Goal: Communication & Community: Answer question/provide support

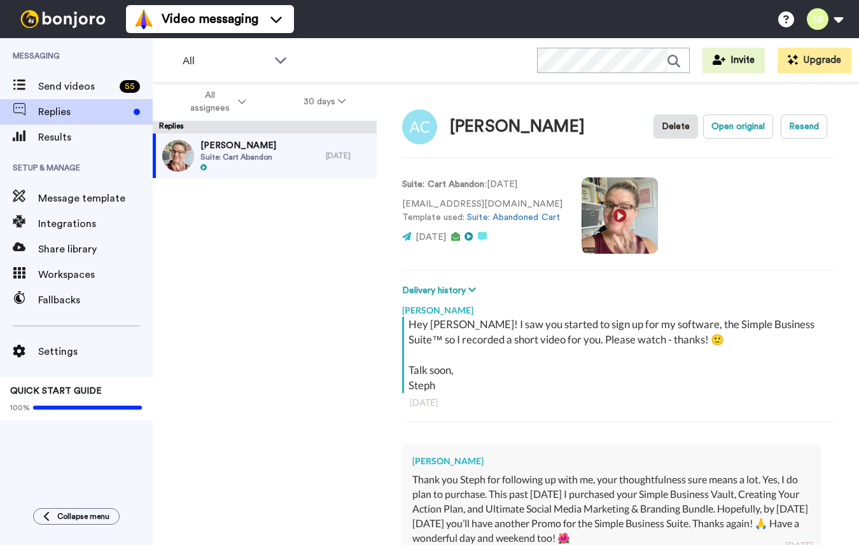
scroll to position [171, 0]
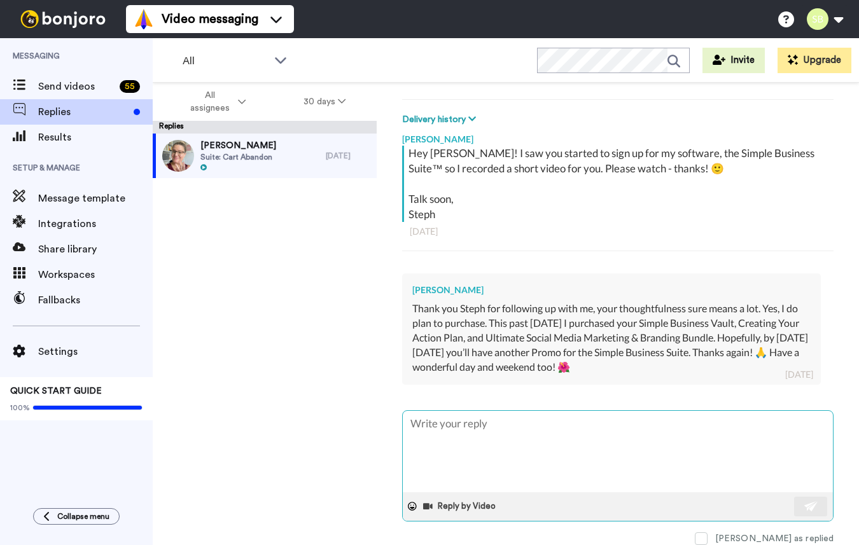
click at [506, 441] on textarea at bounding box center [618, 451] width 430 height 81
type textarea "x"
type textarea "Y"
type textarea "x"
type textarea "Yo"
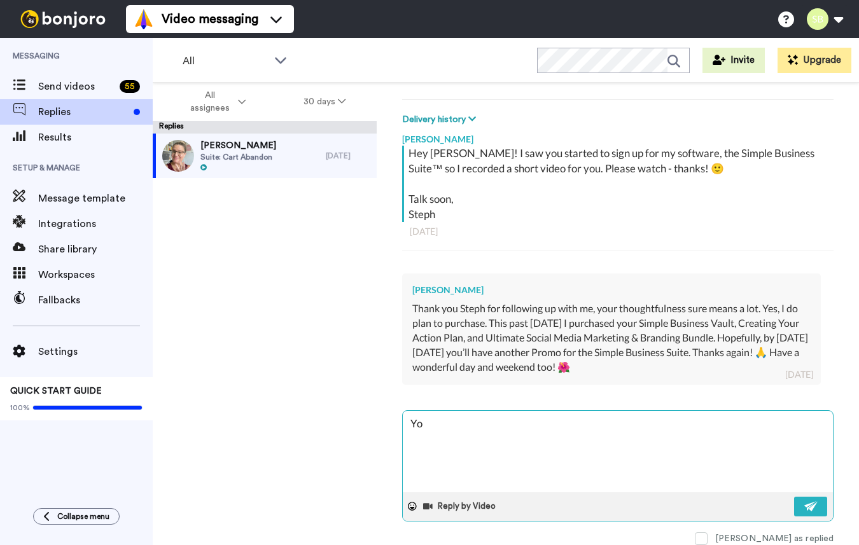
type textarea "x"
type textarea "You'"
type textarea "x"
type textarea "You'r"
type textarea "x"
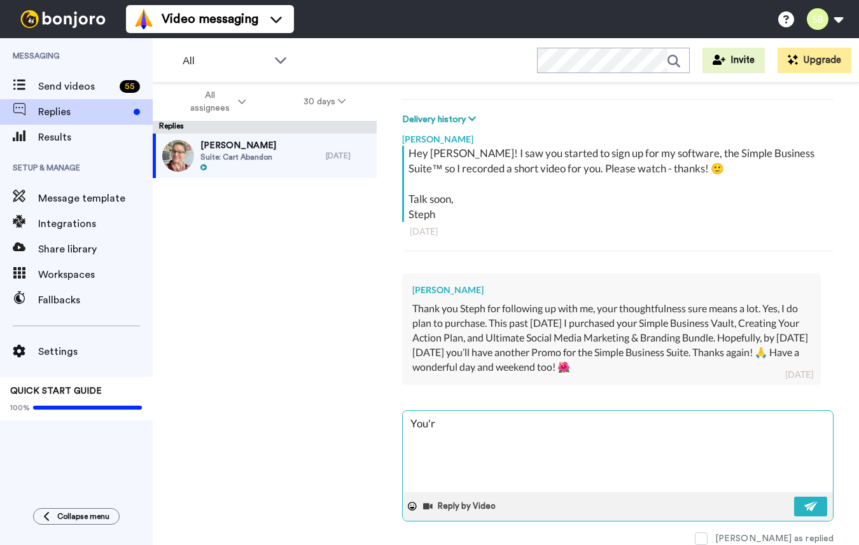
type textarea "You're"
type textarea "x"
type textarea "You're"
type textarea "x"
type textarea "You're v"
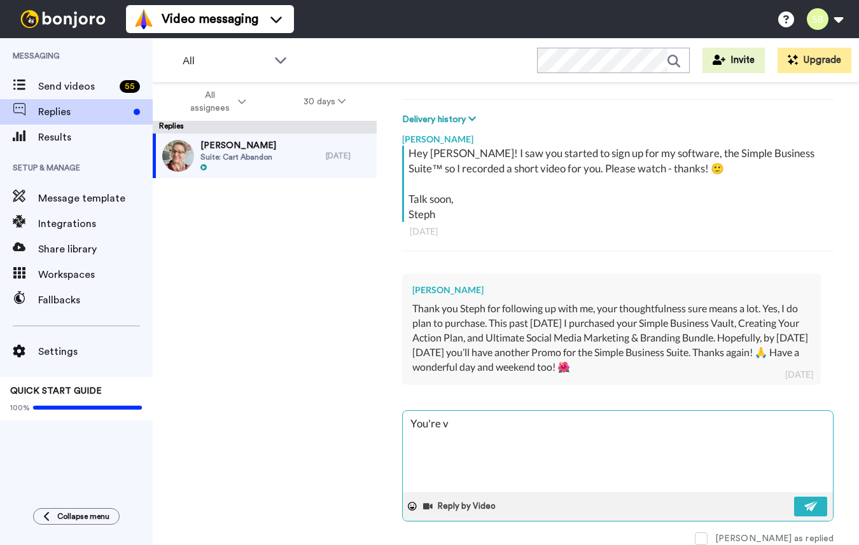
type textarea "x"
type textarea "You're ve"
type textarea "x"
type textarea "You're ver"
type textarea "x"
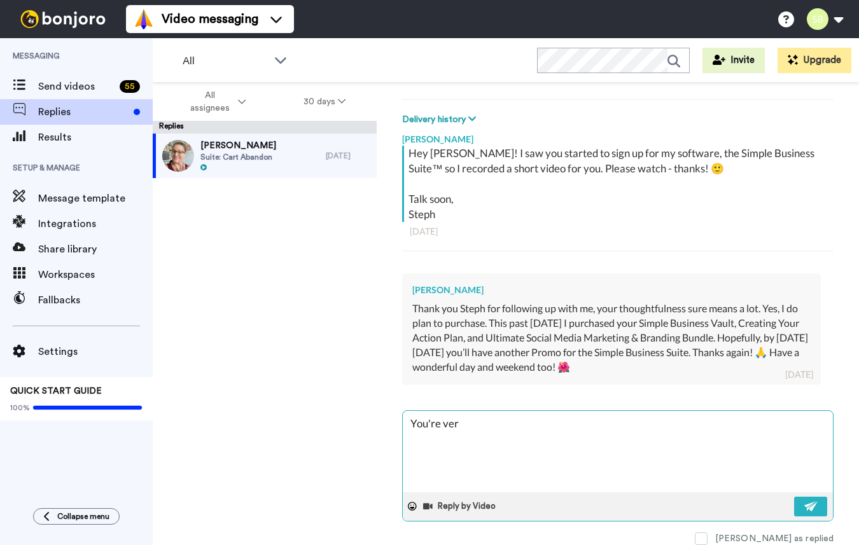
type textarea "You're very"
type textarea "x"
type textarea "You're very"
type textarea "x"
type textarea "You're very w"
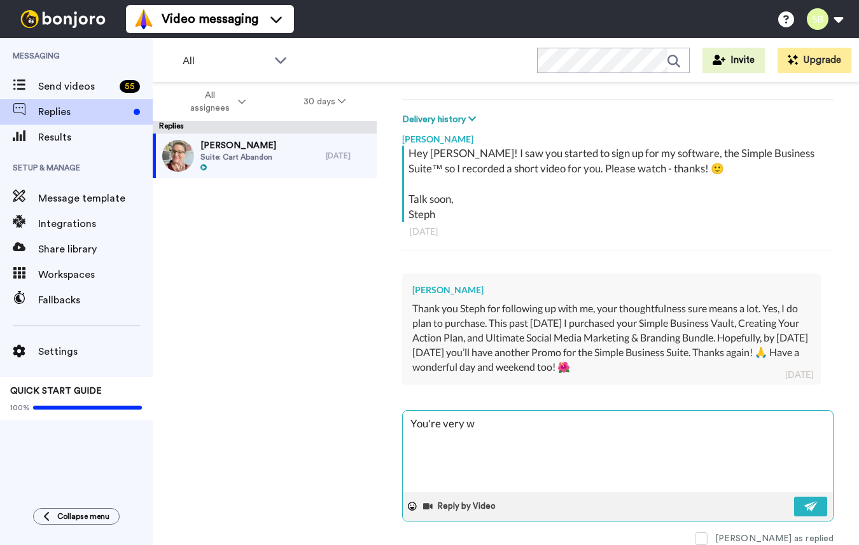
type textarea "x"
type textarea "You're very we"
type textarea "x"
type textarea "You're very wel"
type textarea "x"
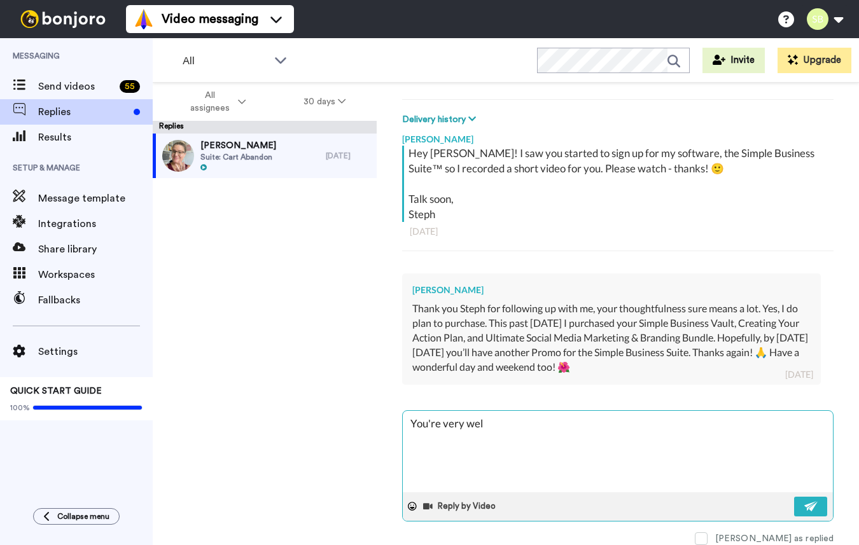
type textarea "You're very welc"
type textarea "x"
type textarea "You're very welcc"
type textarea "x"
type textarea "You're very welcco"
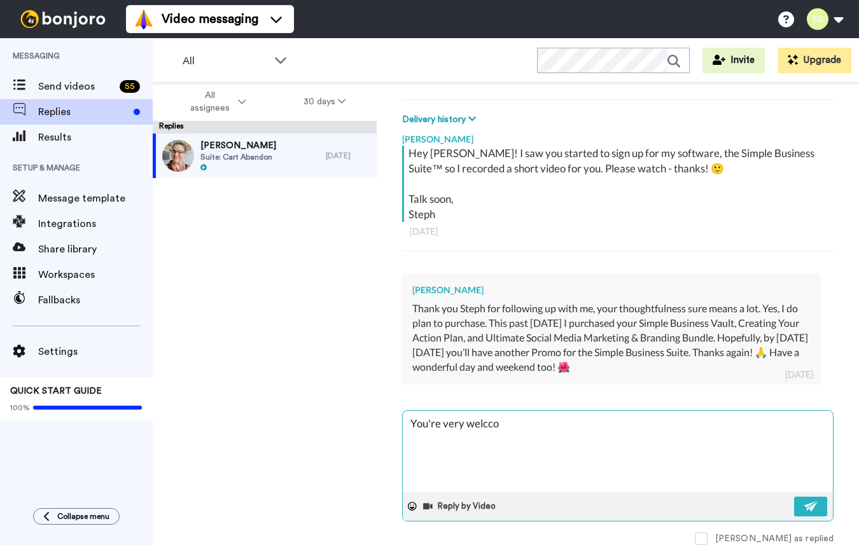
type textarea "x"
type textarea "You're very welccom"
type textarea "x"
type textarea "You're very welccome"
type textarea "x"
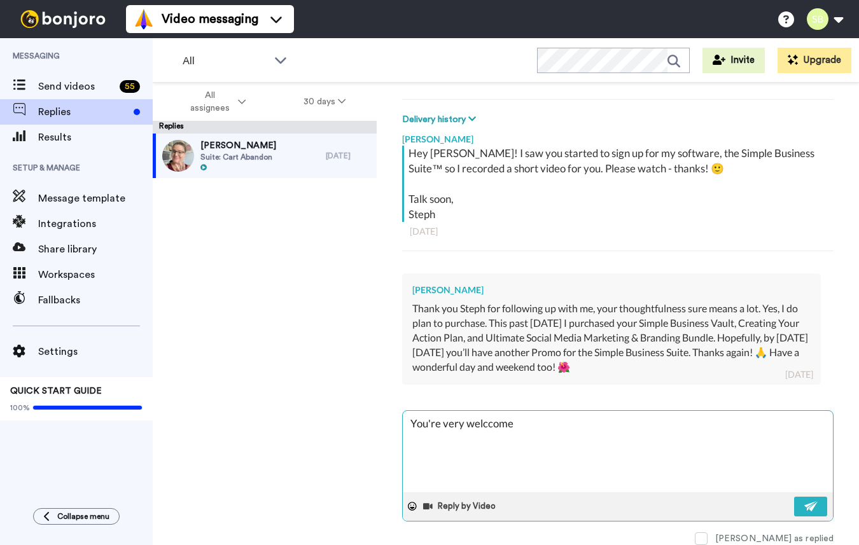
type textarea "You're very welccom"
type textarea "x"
type textarea "You're very welcco"
type textarea "x"
type textarea "You're very welcc"
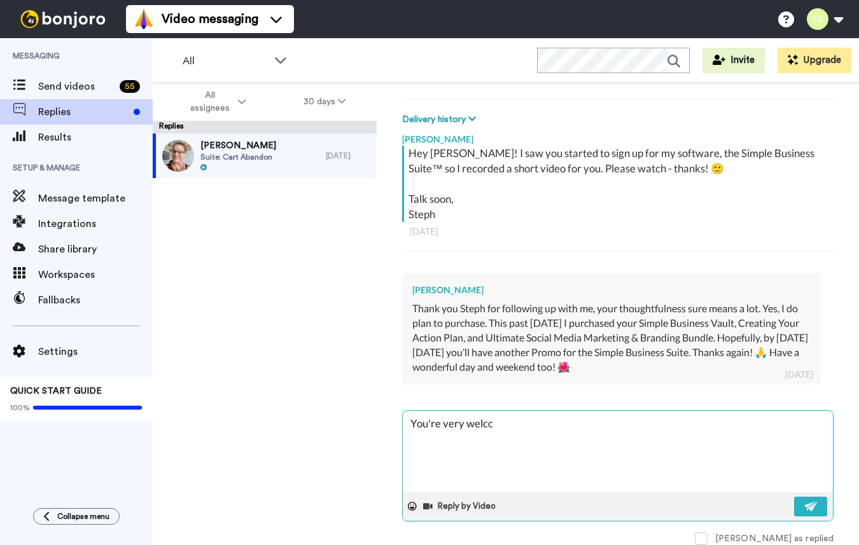
type textarea "x"
type textarea "You're very welc"
type textarea "x"
type textarea "You're very welco"
type textarea "x"
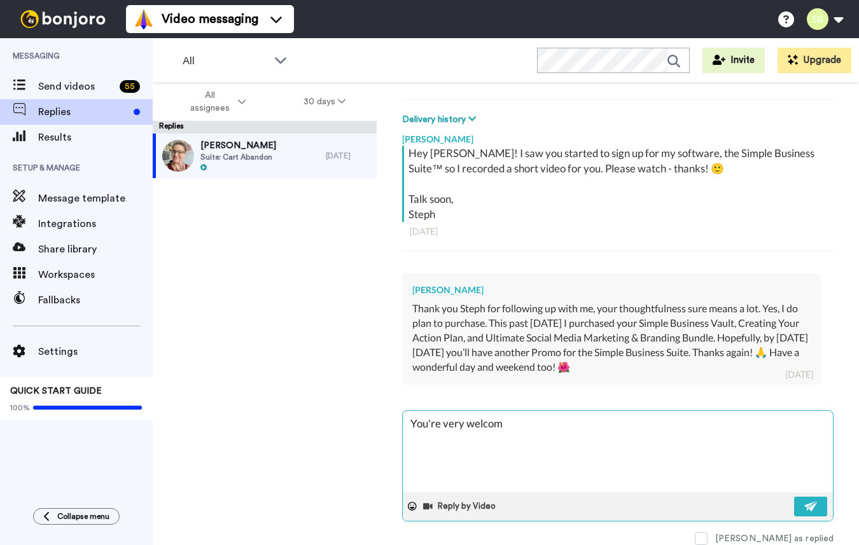
type textarea "You're very welcome"
type textarea "x"
type textarea "You're very welcome"
type textarea "x"
type textarea "You're very welcome a"
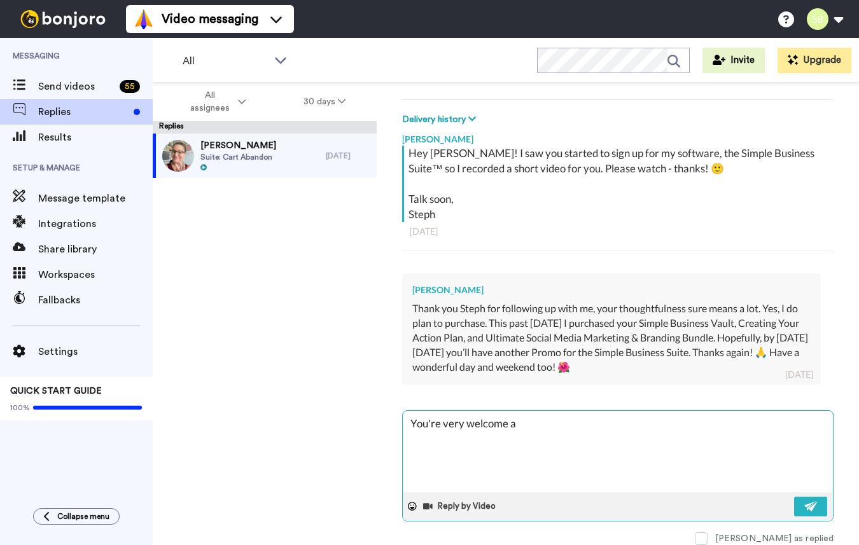
type textarea "x"
type textarea "You're very welcome an"
type textarea "x"
type textarea "You're very welcome and"
type textarea "x"
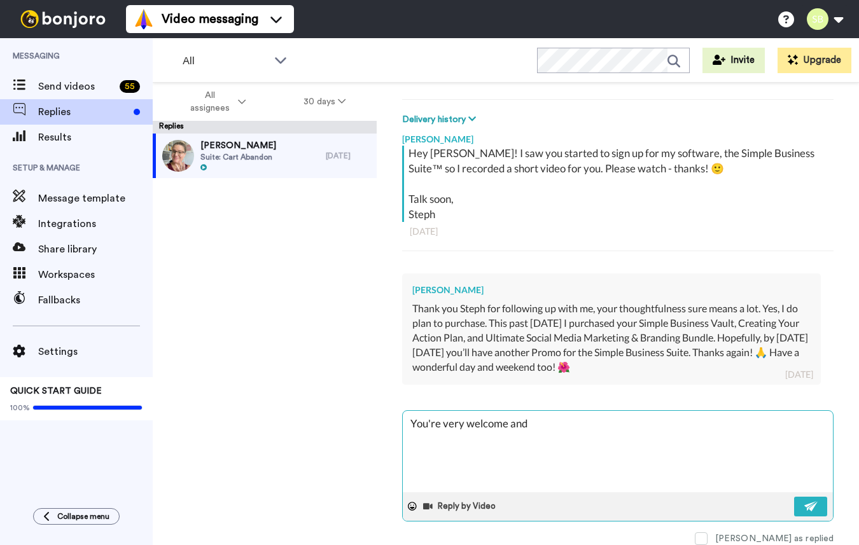
type textarea "You're very welcome and t"
type textarea "x"
type textarea "You're very welcome and th"
type textarea "x"
type textarea "You're very welcome and tha"
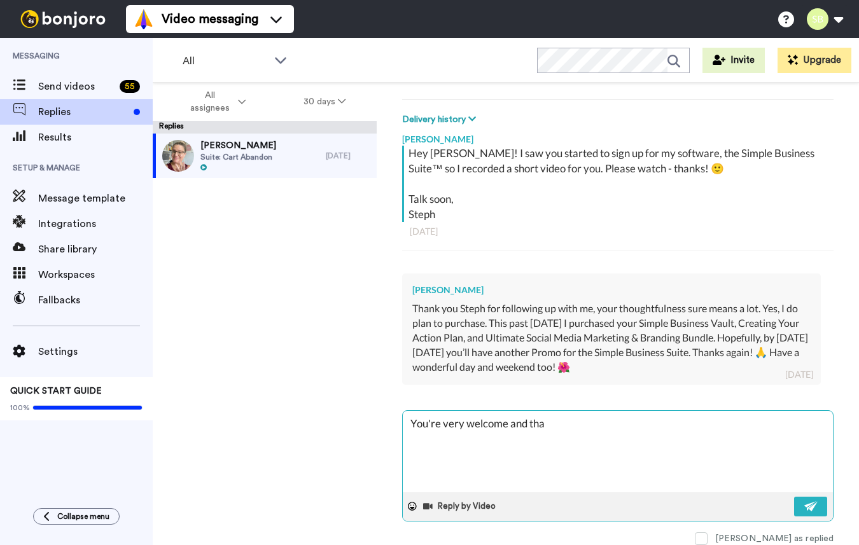
type textarea "x"
type textarea "You're very welcome and than"
type textarea "x"
type textarea "You're very welcome and thank"
type textarea "x"
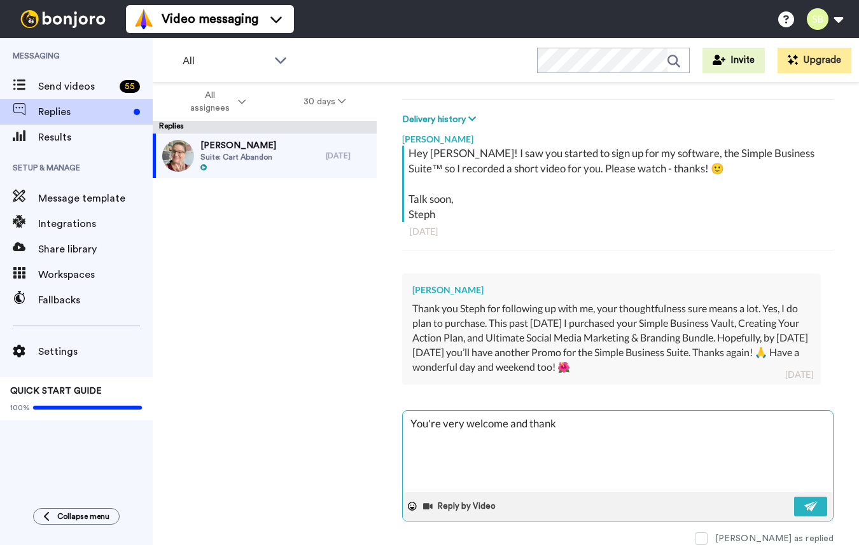
type textarea "You're very welcome and thank"
type textarea "x"
type textarea "You're very welcome and thank Y"
type textarea "x"
type textarea "You're very welcome and thank [PERSON_NAME]"
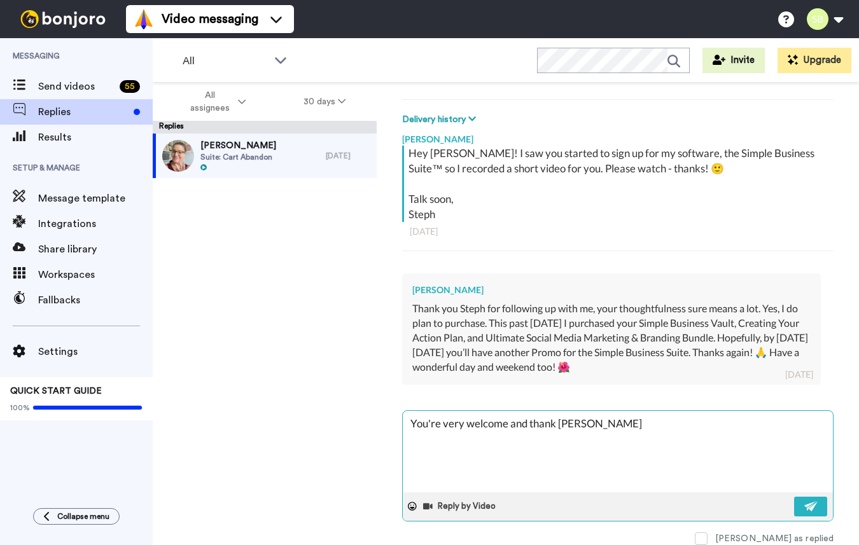
type textarea "x"
type textarea "You're very welcome and thank YOU"
type textarea "x"
type textarea "You're very welcome and thank YOU"
type textarea "x"
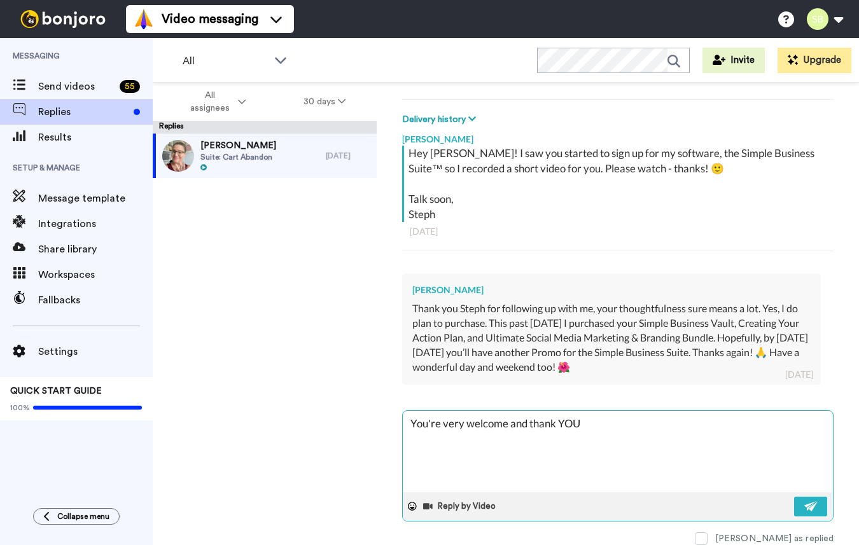
type textarea "You're very welcome and thank YOU f"
type textarea "x"
type textarea "You're very welcome and thank YOU fo"
type textarea "x"
type textarea "You're very welcome and thank YOU for"
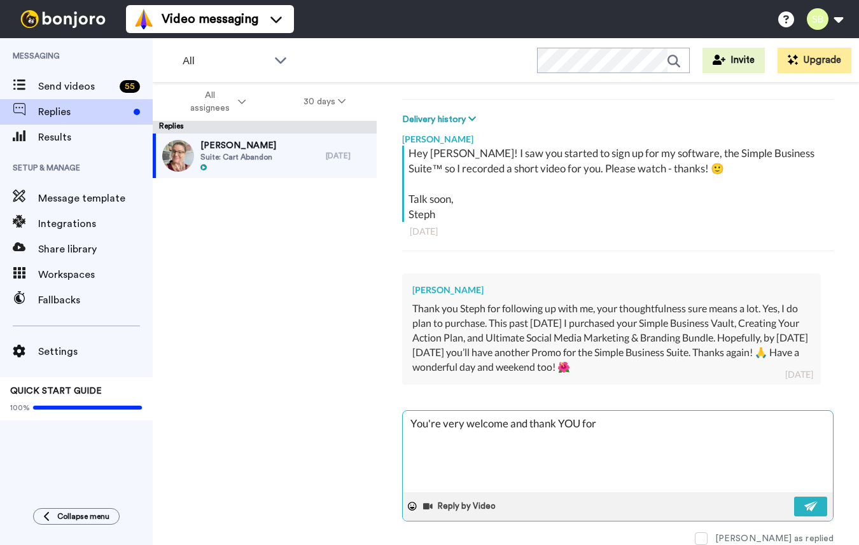
type textarea "x"
type textarea "You're very welcome and thank YOU for"
type textarea "x"
type textarea "You're very welcome and thank YOU for p"
type textarea "x"
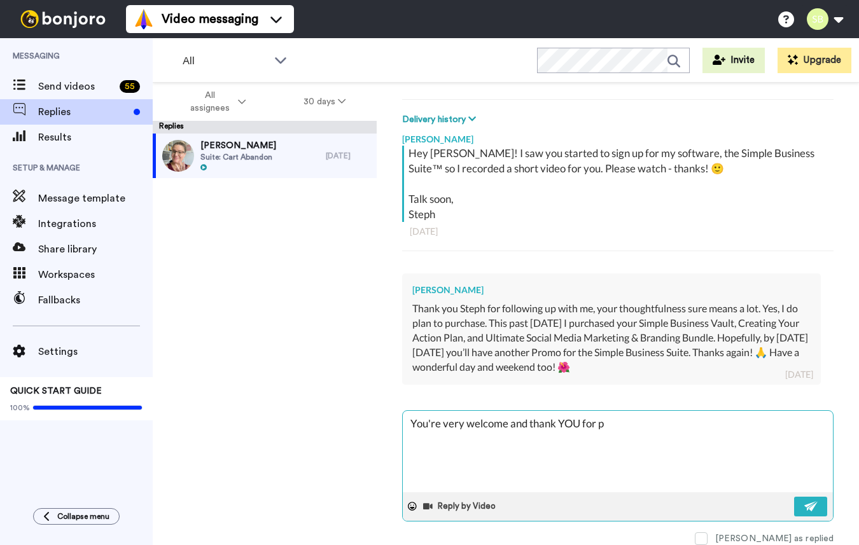
type textarea "You're very welcome and thank YOU for pu"
type textarea "x"
type textarea "You're very welcome and thank YOU for pur"
type textarea "x"
type textarea "You're very welcome and thank YOU for purc"
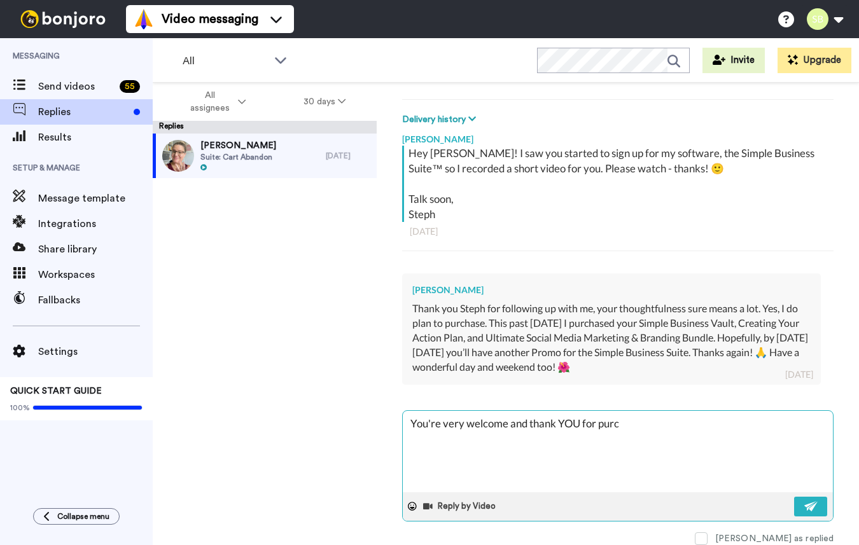
type textarea "x"
type textarea "You're very welcome and thank YOU for purch"
type textarea "x"
type textarea "You're very welcome and thank YOU for purcha"
type textarea "x"
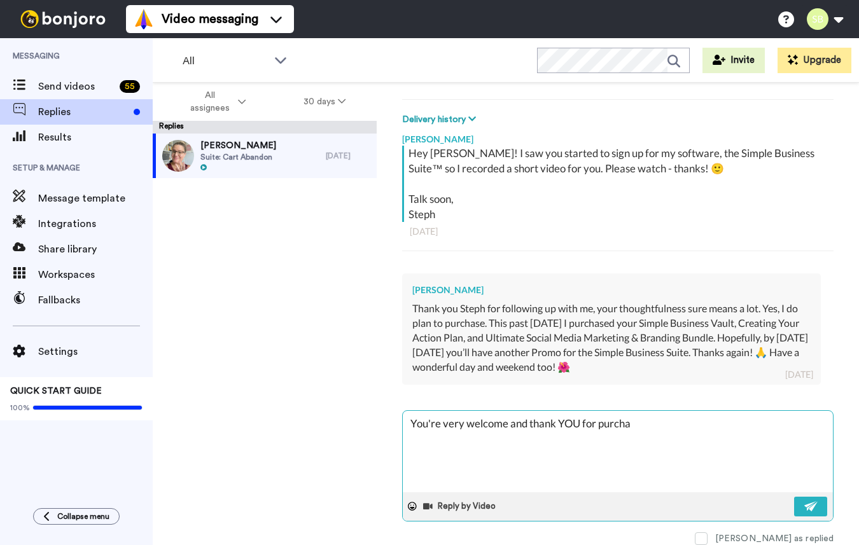
type textarea "You're very welcome and thank YOU for purchas"
type textarea "x"
type textarea "You're very welcome and thank YOU for purchasi"
type textarea "x"
type textarea "You're very welcome and thank YOU for purchasin"
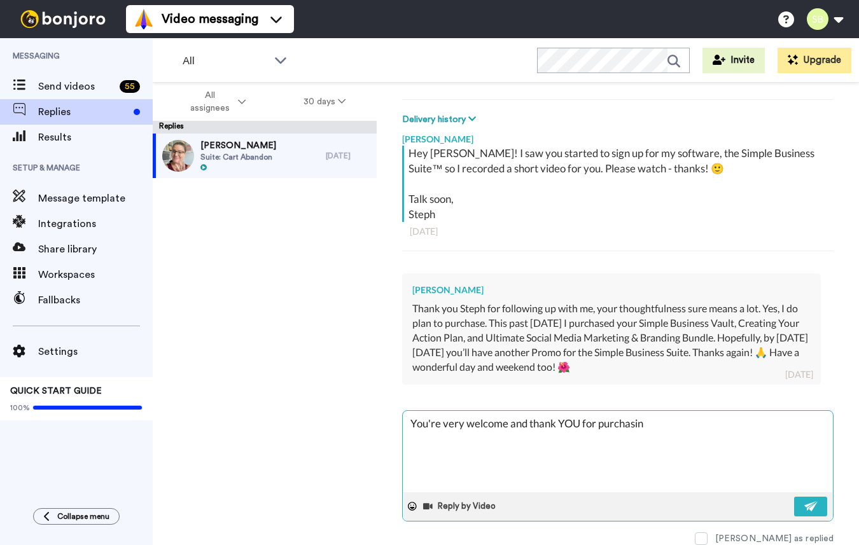
type textarea "x"
type textarea "You're very welcome and thank YOU for purchasing"
type textarea "x"
type textarea "You're very welcome and thank YOU for purchasing"
type textarea "x"
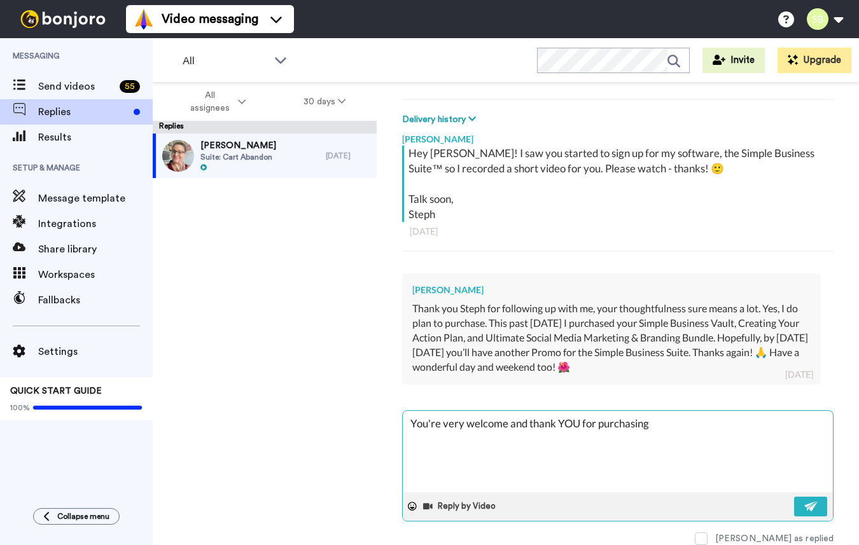
type textarea "You're very welcome and thank YOU for purchasing a"
type textarea "x"
type textarea "You're very welcome and thank YOU for purchasing al"
type textarea "x"
type textarea "You're very welcome and thank YOU for purchasing all"
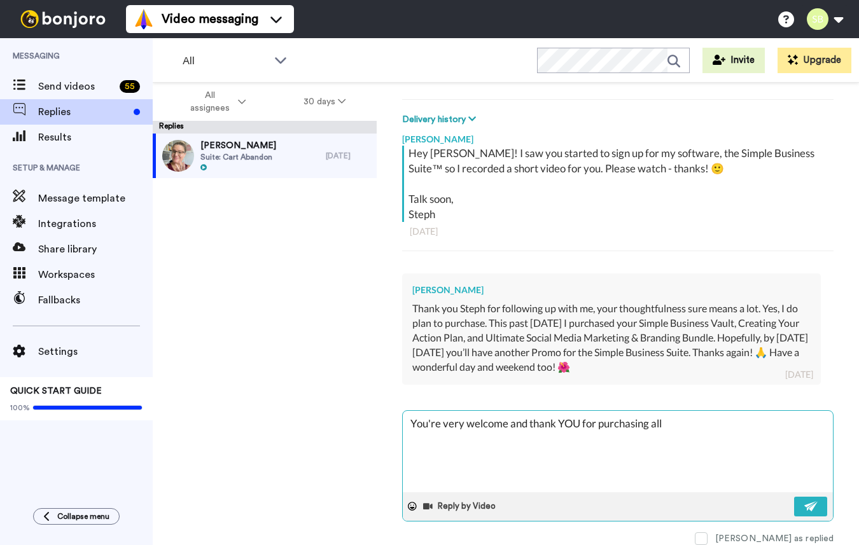
type textarea "x"
type textarea "You're very welcome and thank YOU for purchasing all"
type textarea "x"
type textarea "You're very welcome and thank YOU for purchasing all o"
type textarea "x"
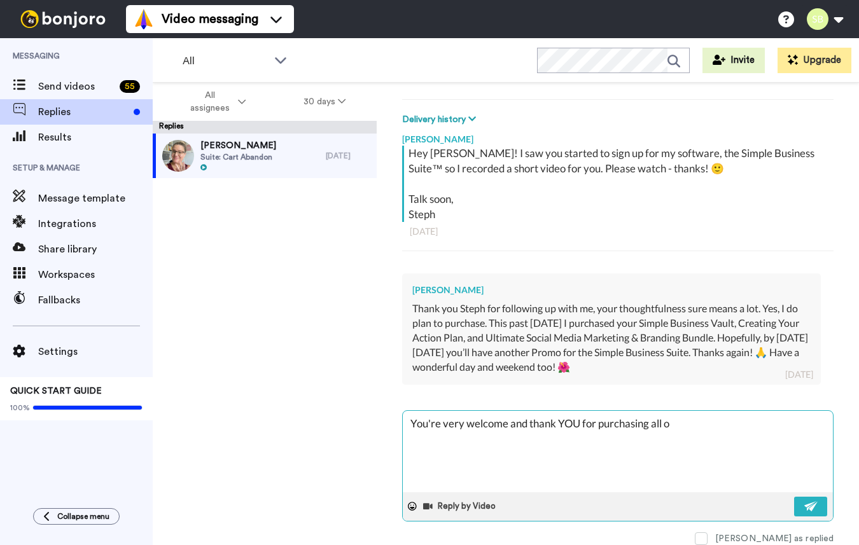
type textarea "You're very welcome and thank YOU for purchasing all of"
type textarea "x"
type textarea "You're very welcome and thank YOU for purchasing all of"
type textarea "x"
type textarea "You're very welcome and thank YOU for purchasing all of t"
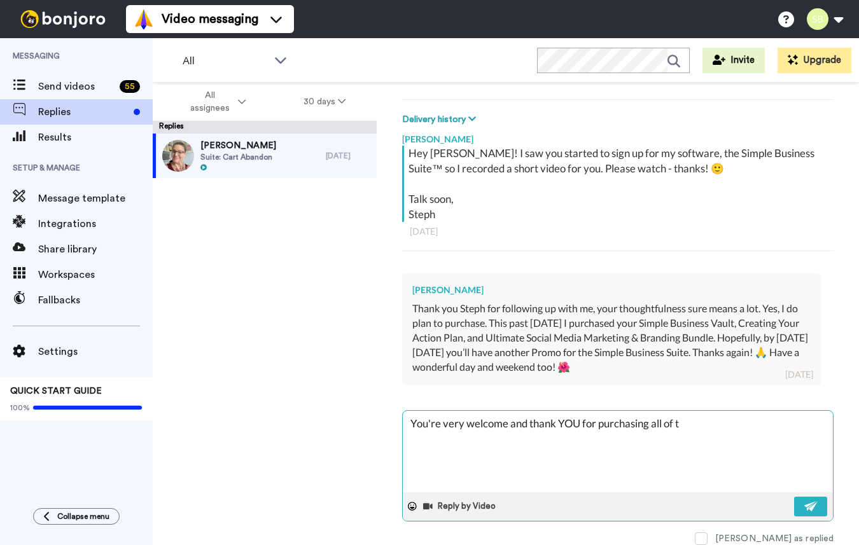
type textarea "x"
type textarea "You're very welcome and thank YOU for purchasing all of th"
type textarea "x"
type textarea "You're very welcome and thank YOU for purchasing all of tho"
type textarea "x"
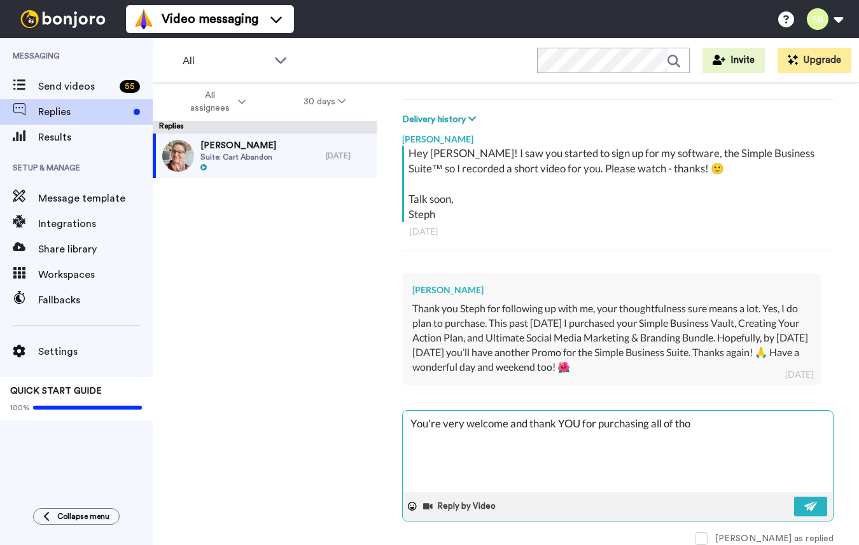
type textarea "You're very welcome and thank YOU for purchasing all of [PERSON_NAME]"
type textarea "x"
type textarea "You're very welcome and thank YOU for purchasing all of those"
type textarea "x"
type textarea "You're very welcome and thank YOU for purchasing all of those"
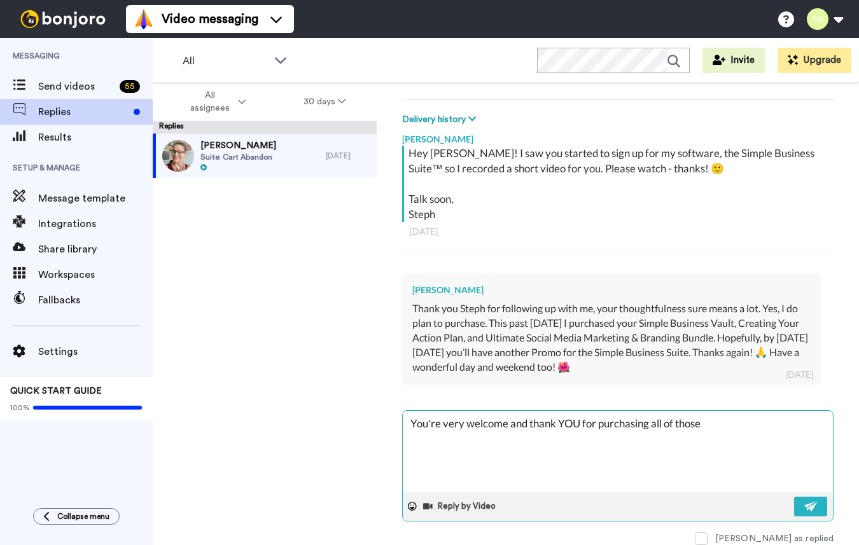
type textarea "x"
type textarea "You're very welcome and thank YOU for purchasing all of those i"
type textarea "x"
type textarea "You're very welcome and thank YOU for purchasing all of those ite"
type textarea "x"
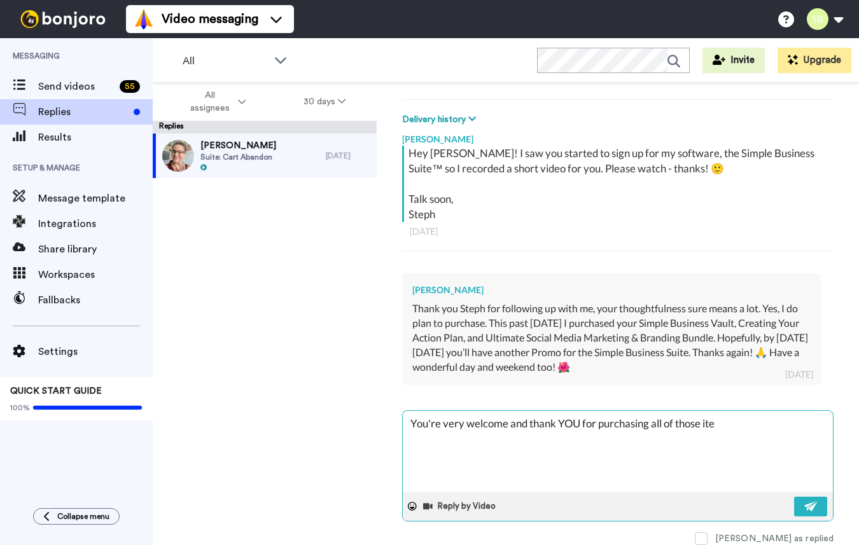
type textarea "You're very welcome and thank YOU for purchasing all of those item"
type textarea "x"
type textarea "You're very welcome and thank YOU for purchasing all of those items"
type textarea "x"
type textarea "You're very welcome and thank YOU for purchasing all of those items"
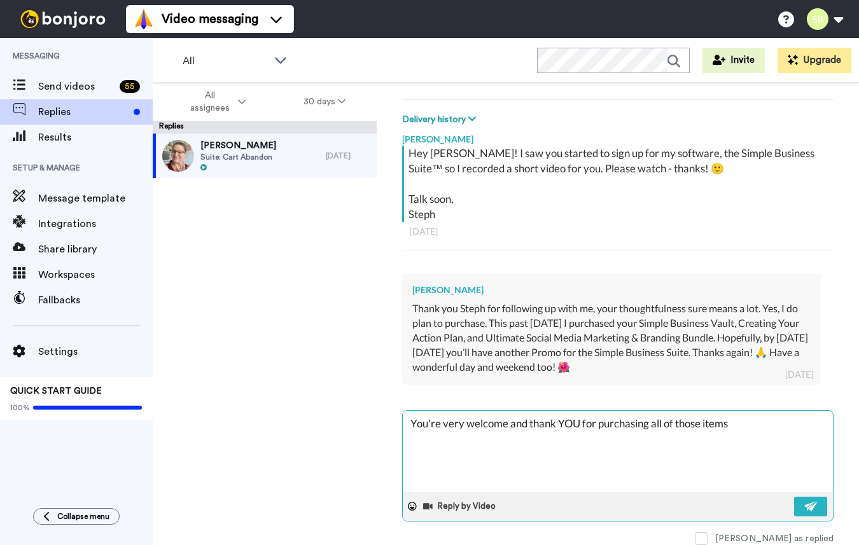
type textarea "x"
type textarea "You're very welcome and thank YOU for purchasing all of those items f"
type textarea "x"
type textarea "You're very welcome and thank YOU for purchasing all of those items fr"
type textarea "x"
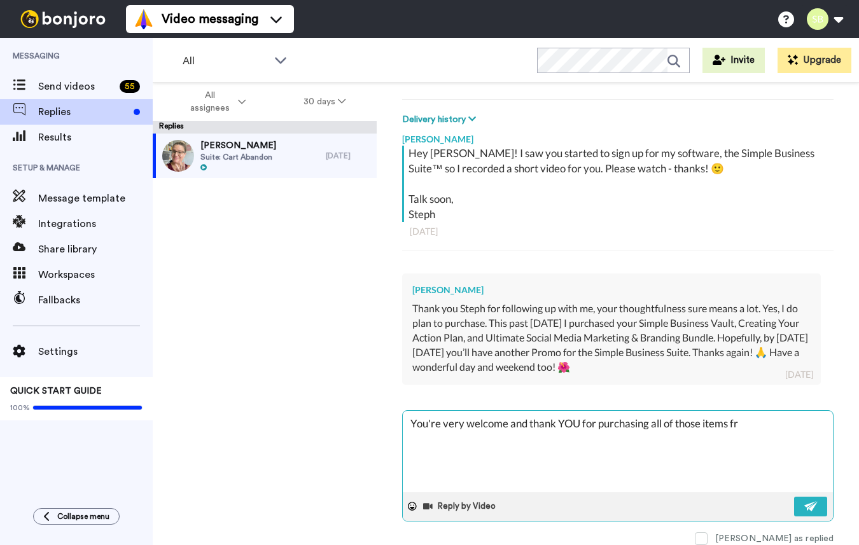
type textarea "You're very welcome and thank YOU for purchasing all of those items fro"
type textarea "x"
type textarea "You're very welcome and thank YOU for purchasing all of those items from"
type textarea "x"
type textarea "You're very welcome and thank YOU for purchasing all of those items from m"
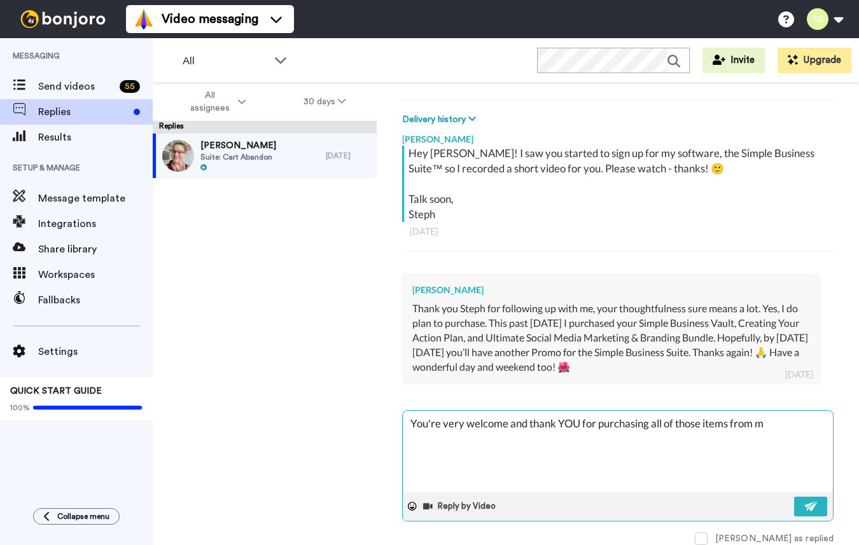
type textarea "x"
type textarea "You're very welcome and thank YOU for purchasing all of those items from me"
type textarea "x"
type textarea "You're very welcome and thank YOU for purchasing all of those items from me,"
type textarea "x"
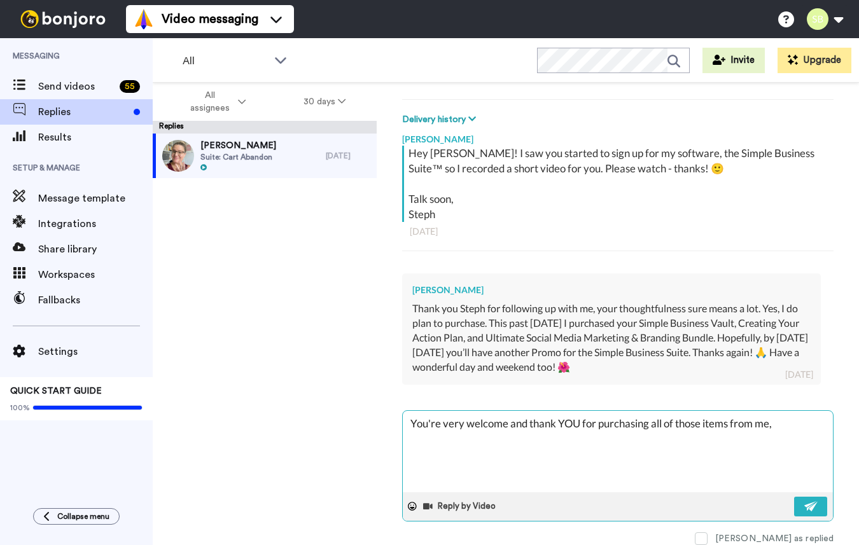
type textarea "You're very welcome and thank YOU for purchasing all of those items from me,"
type textarea "x"
type textarea "You're very welcome and thank YOU for purchasing all of those items from me, I"
type textarea "x"
type textarea "You're very welcome and thank YOU for purchasing all of those items from me, I r"
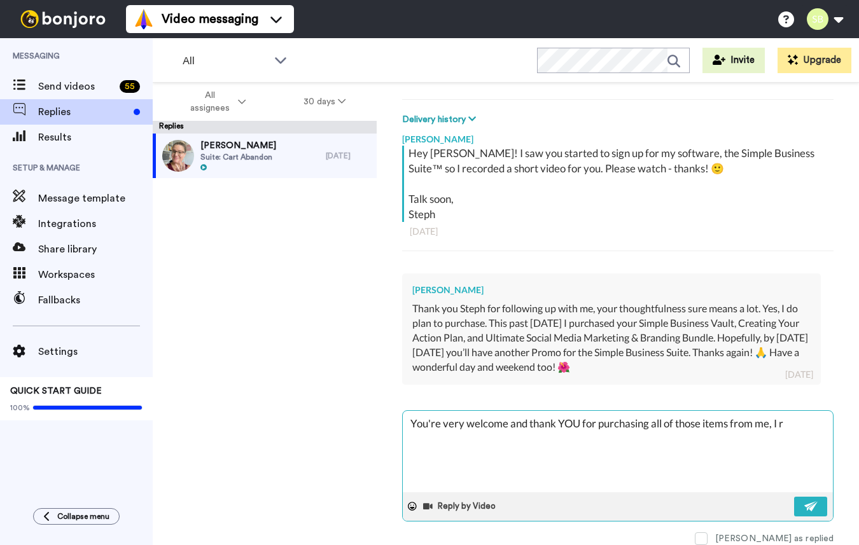
type textarea "x"
type textarea "You're very welcome and thank YOU for purchasing all of those items from me, I …"
type textarea "x"
type textarea "You're very welcome and thank YOU for purchasing all of those items from me, I …"
type textarea "x"
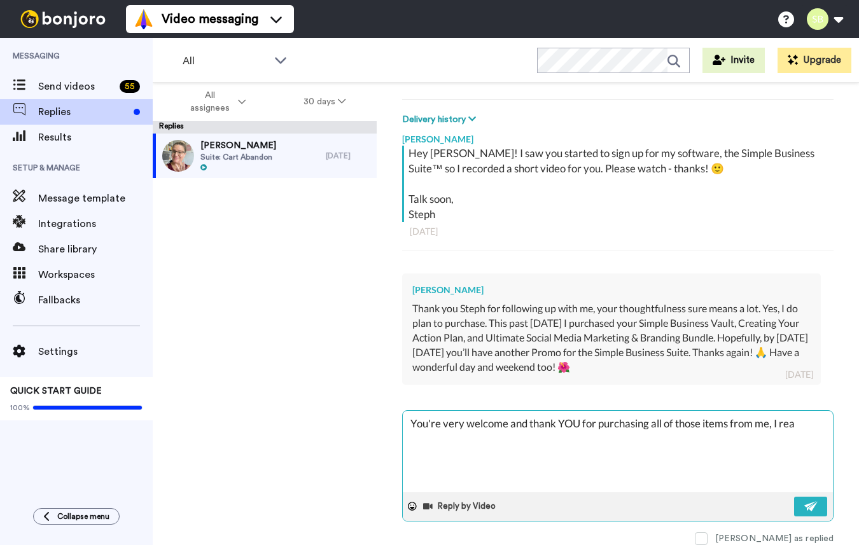
type textarea "You're very welcome and thank YOU for purchasing all of those items from me, I …"
type textarea "x"
type textarea "You're very welcome and thank YOU for purchasing all of those items from me, I …"
type textarea "x"
type textarea "You're very welcome and thank YOU for purchasing all of those items from me, I …"
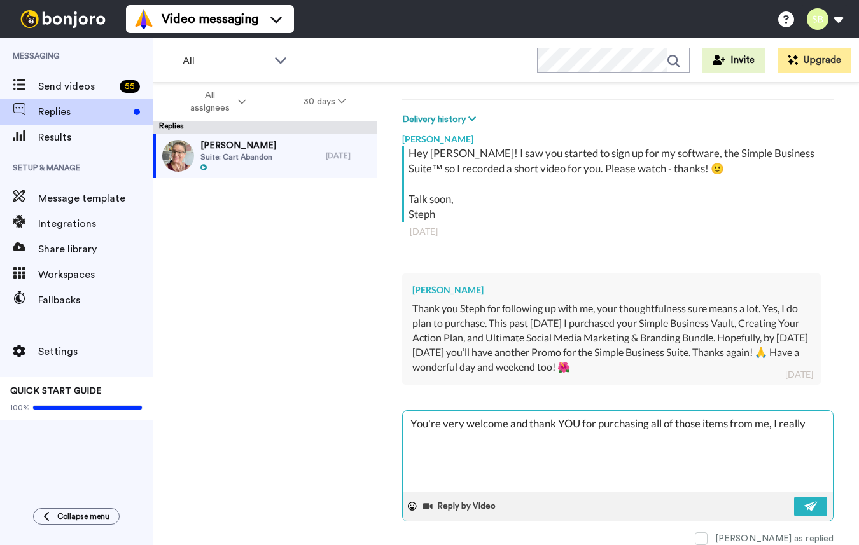
type textarea "x"
type textarea "You're very welcome and thank YOU for purchasing all of those items from me, I …"
type textarea "x"
type textarea "You're very welcome and thank YOU for purchasing all of those items from me, I …"
type textarea "x"
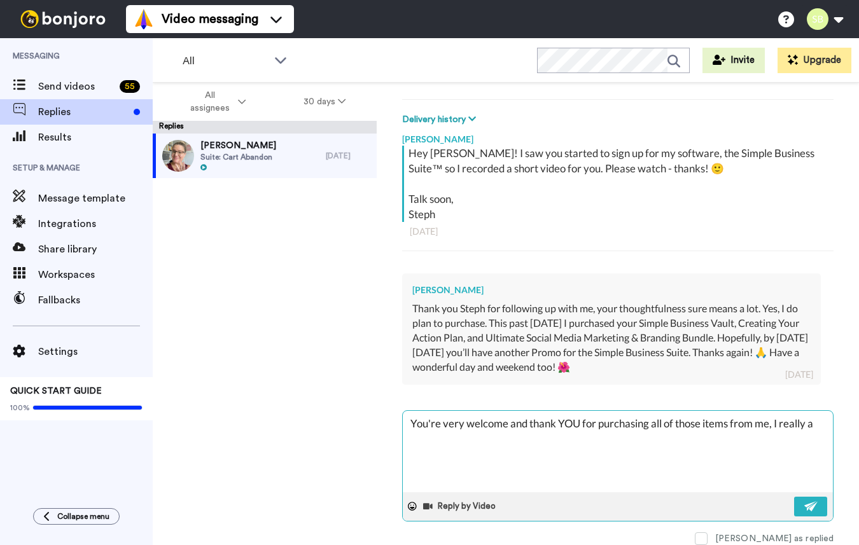
type textarea "You're very welcome and thank YOU for purchasing all of those items from me, I …"
type textarea "x"
type textarea "You're very welcome and thank YOU for purchasing all of those items from me, I …"
type textarea "x"
type textarea "You're very welcome and thank YOU for purchasing all of those items from me, I …"
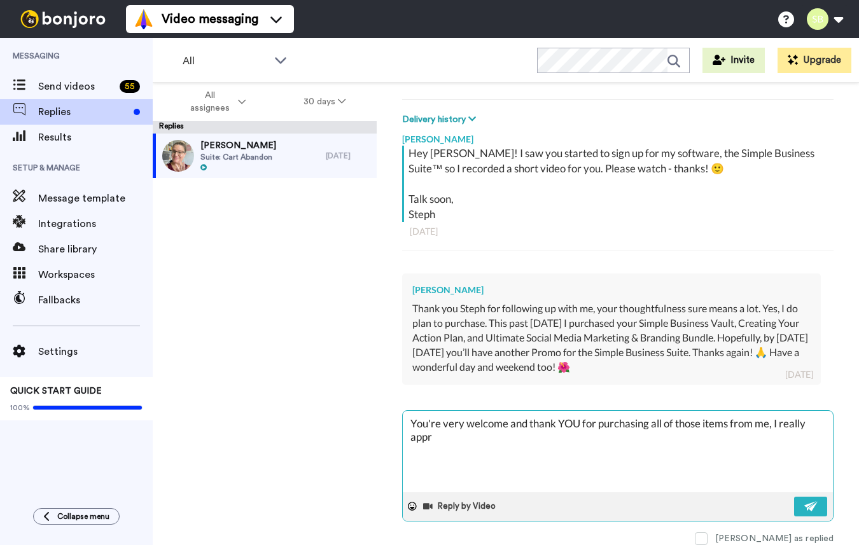
type textarea "x"
type textarea "You're very welcome and thank YOU for purchasing all of those items from me, I …"
type textarea "x"
type textarea "You're very welcome and thank YOU for purchasing all of those items from me, I …"
type textarea "x"
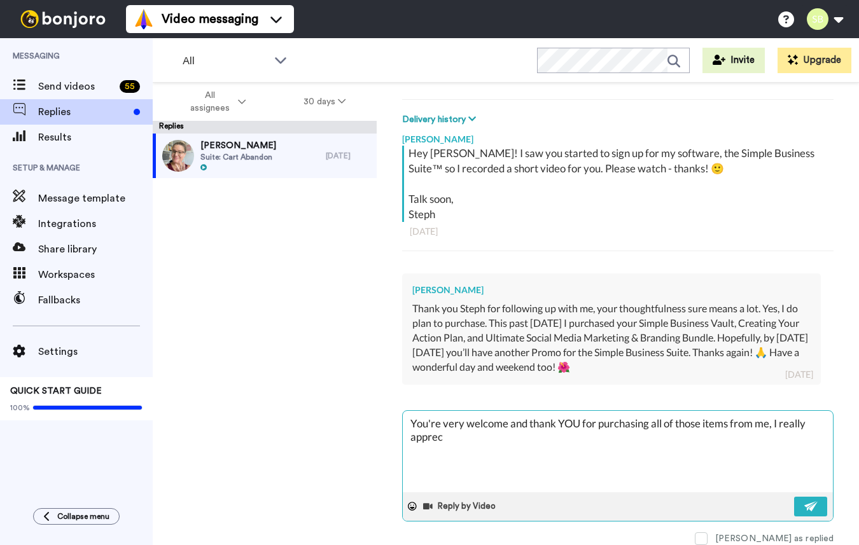
type textarea "You're very welcome and thank YOU for purchasing all of those items from me, I …"
type textarea "x"
type textarea "You're very welcome and thank YOU for purchasing all of those items from me, I …"
type textarea "x"
type textarea "You're very welcome and thank YOU for purchasing all of those items from me, I …"
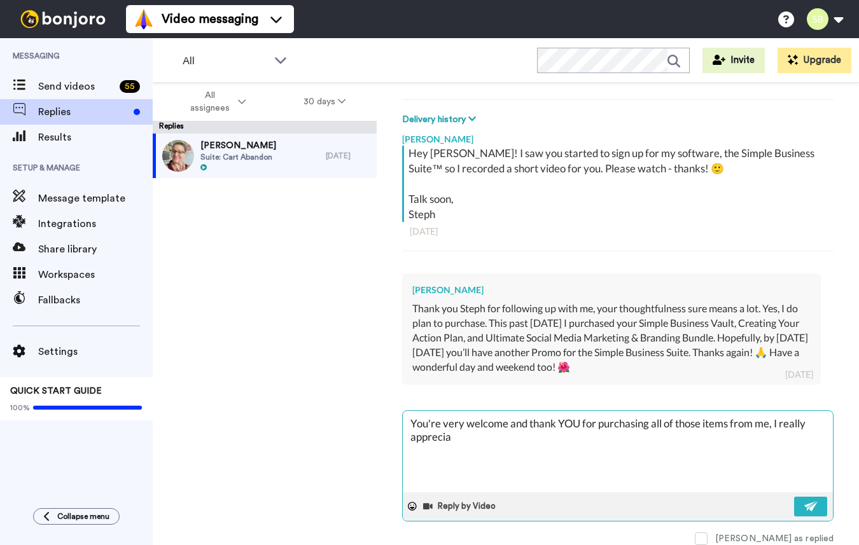
type textarea "x"
type textarea "You're very welcome and thank YOU for purchasing all of those items from me, I …"
type textarea "x"
type textarea "You're very welcome and thank YOU for purchasing all of those items from me, I …"
type textarea "x"
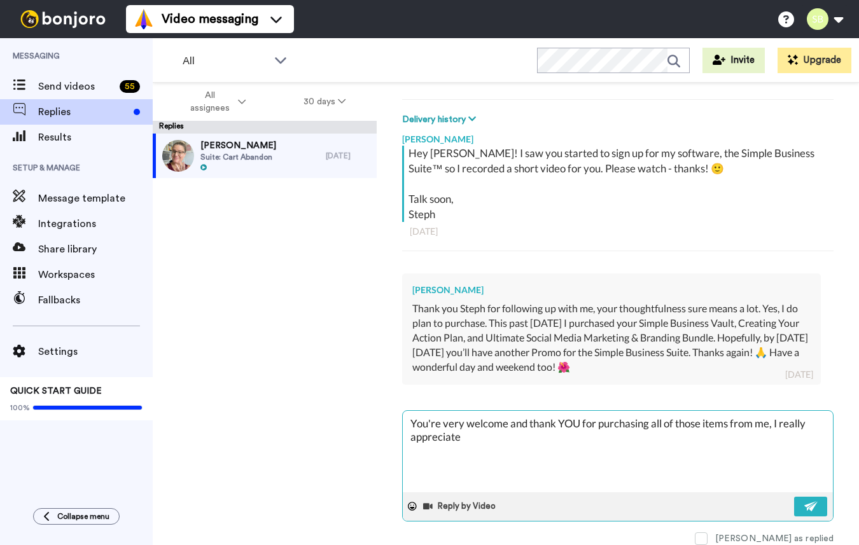
type textarea "You're very welcome and thank YOU for purchasing all of those items from me, I …"
paste textarea "Since I can tell you’re ready to really dive in, I’d be happy to give you early…"
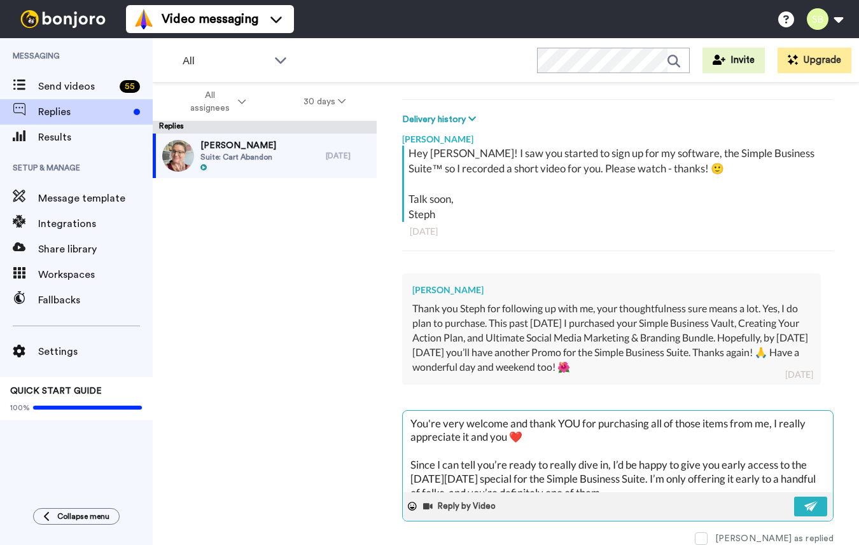
scroll to position [7, 0]
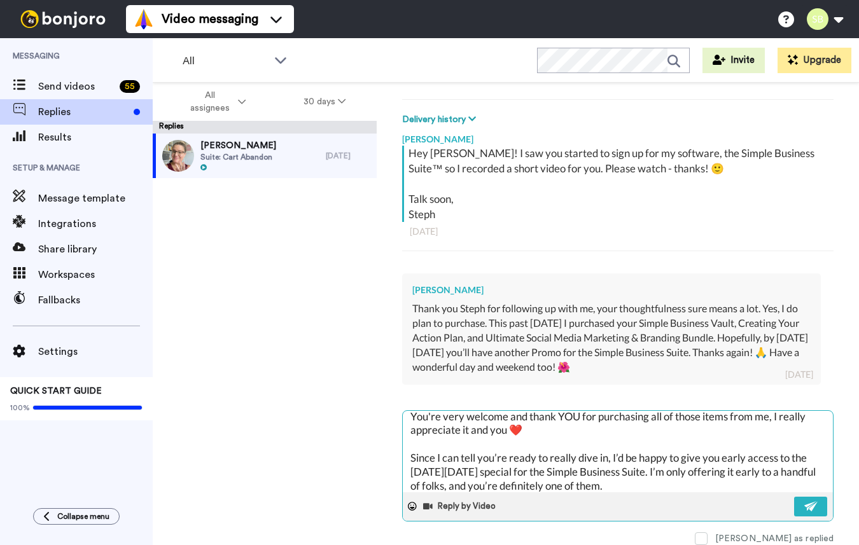
click at [607, 453] on textarea "You're very welcome and thank YOU for purchasing all of those items from me, I …" at bounding box center [618, 451] width 430 height 81
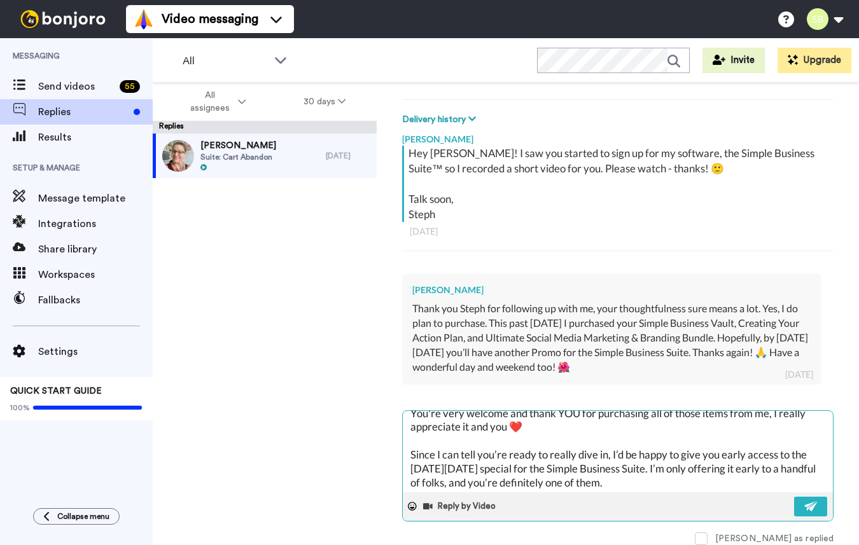
scroll to position [13, 0]
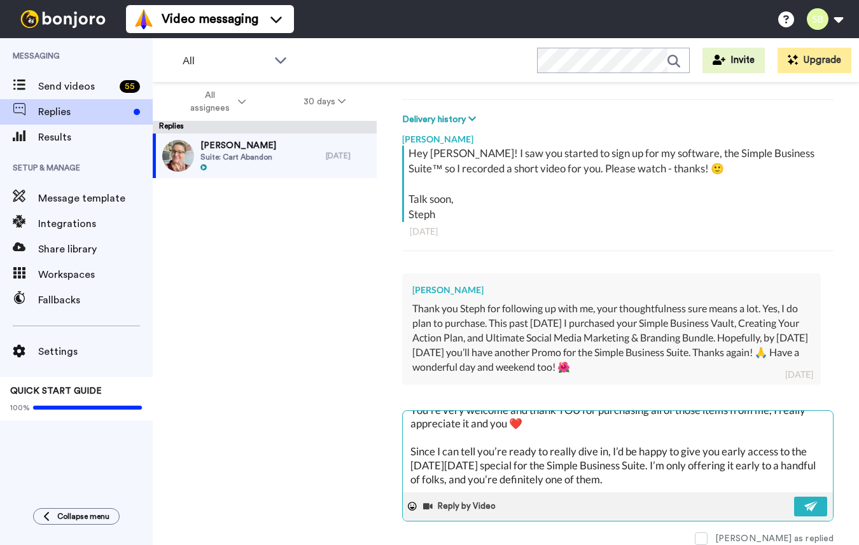
drag, startPoint x: 634, startPoint y: 483, endPoint x: 656, endPoint y: 461, distance: 31.0
click at [656, 461] on textarea "You're very welcome and thank YOU for purchasing all of those items from me, I …" at bounding box center [618, 451] width 430 height 81
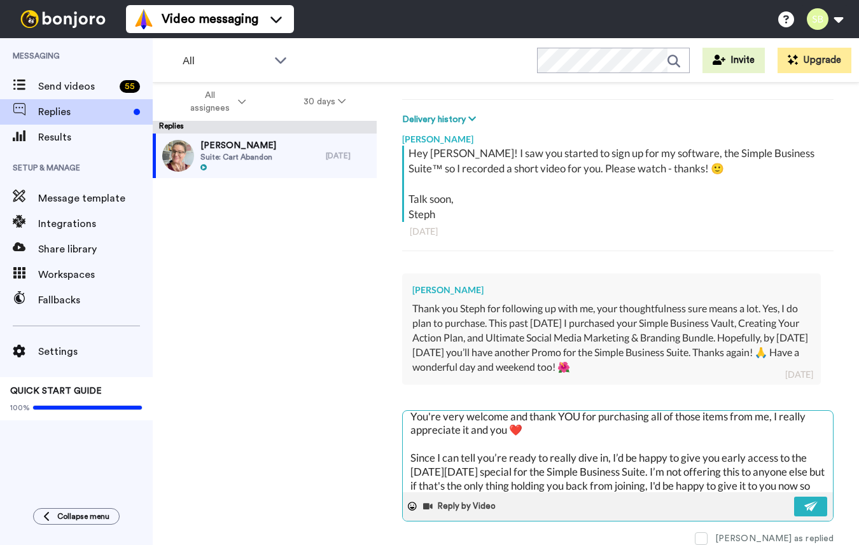
scroll to position [21, 0]
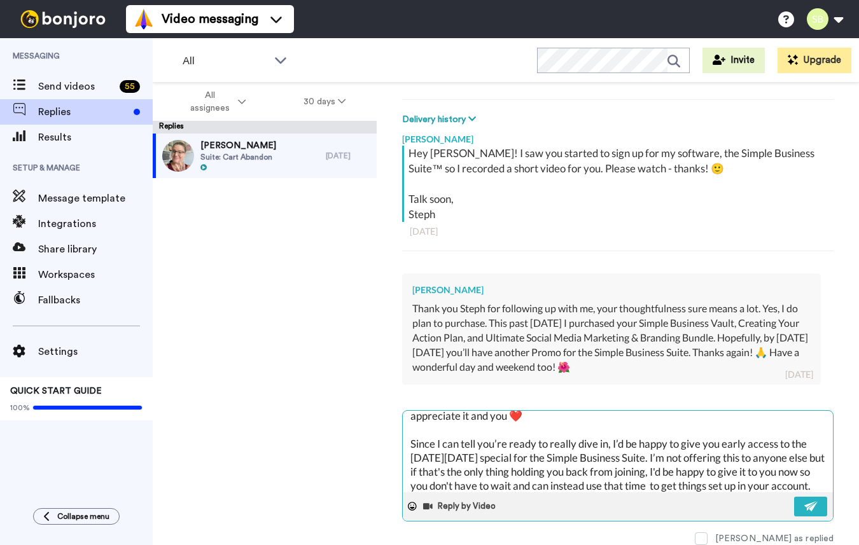
click at [654, 486] on textarea "You're very welcome and thank YOU for purchasing all of those items from me, I …" at bounding box center [618, 451] width 430 height 81
click at [641, 457] on textarea "You're very welcome and thank YOU for purchasing all of those items from me, I …" at bounding box center [618, 451] width 430 height 81
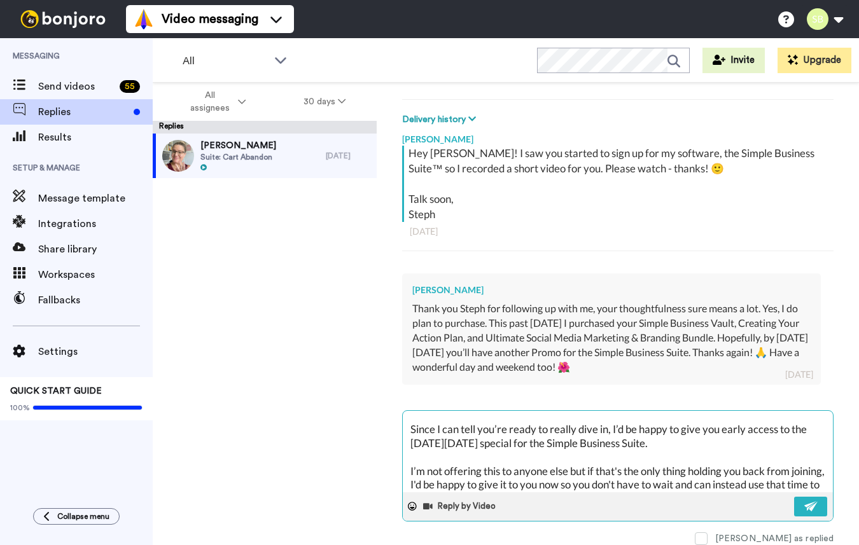
scroll to position [38, 0]
click at [572, 469] on textarea "You're very welcome and thank YOU for purchasing all of those items from me, I …" at bounding box center [618, 451] width 430 height 81
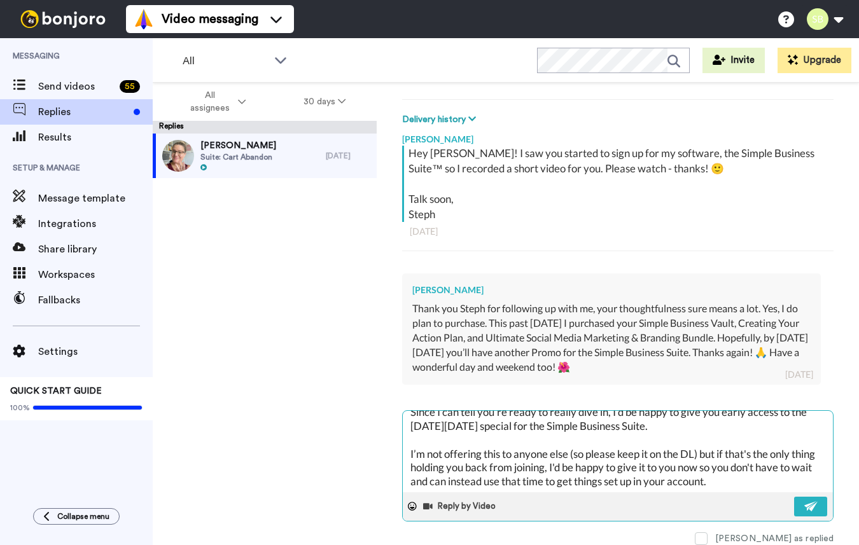
scroll to position [55, 0]
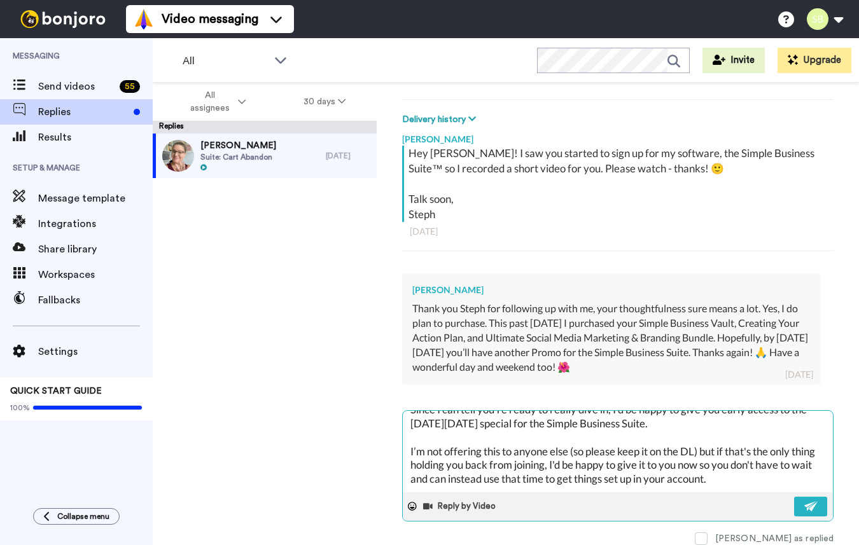
drag, startPoint x: 545, startPoint y: 477, endPoint x: 512, endPoint y: 483, distance: 33.6
click at [512, 483] on textarea "You're very welcome and thank YOU for purchasing all of those items from me, I …" at bounding box center [618, 451] width 430 height 81
click at [726, 476] on textarea "You're very welcome and thank YOU for purchasing all of those items from me, I …" at bounding box center [618, 451] width 430 height 81
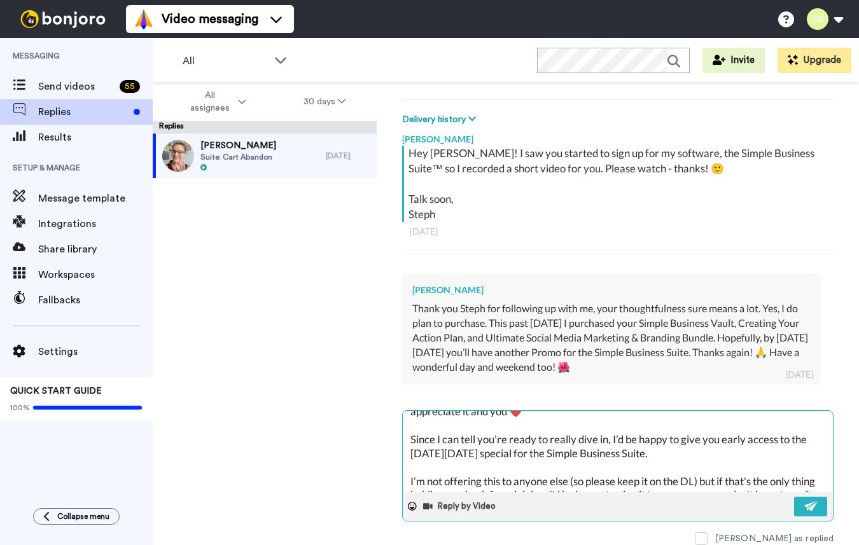
scroll to position [0, 0]
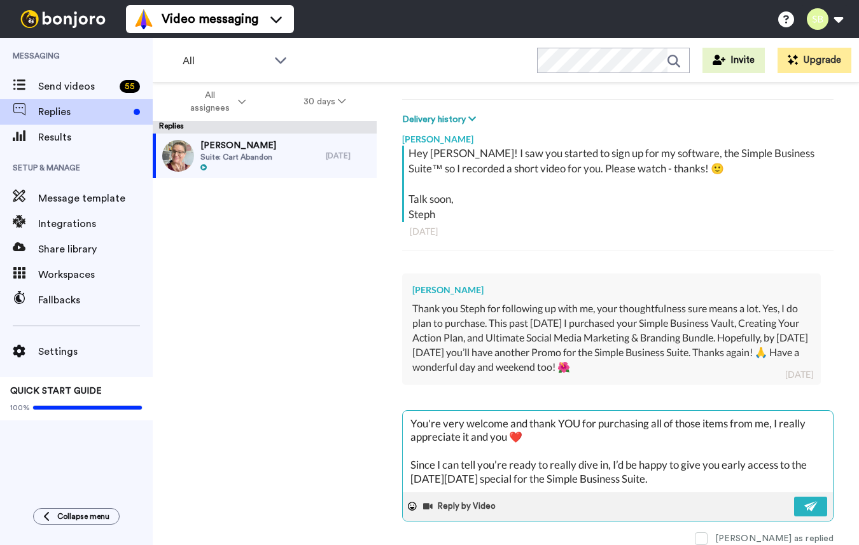
click at [650, 478] on textarea "You're very welcome and thank YOU for purchasing all of those items from me, I …" at bounding box center [618, 451] width 430 height 81
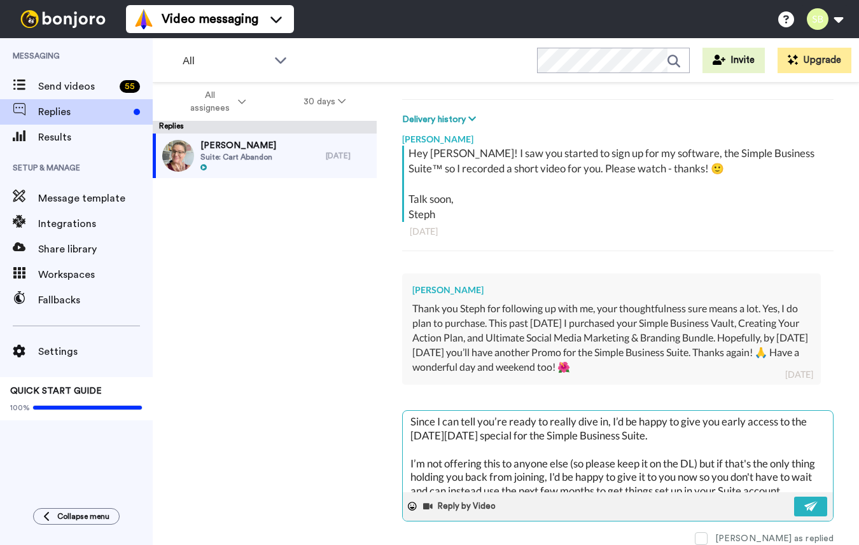
scroll to position [55, 0]
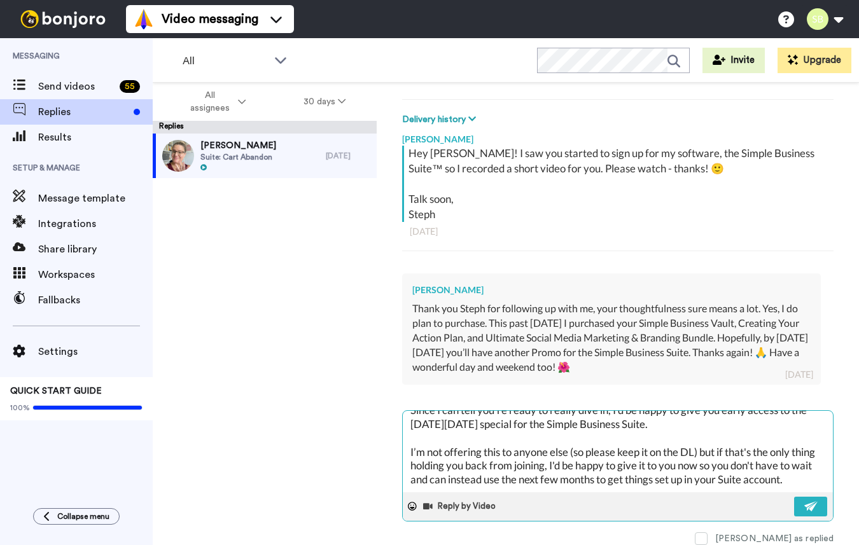
click at [801, 474] on textarea "You're very welcome and thank YOU for purchasing all of those items from me, I …" at bounding box center [618, 451] width 430 height 81
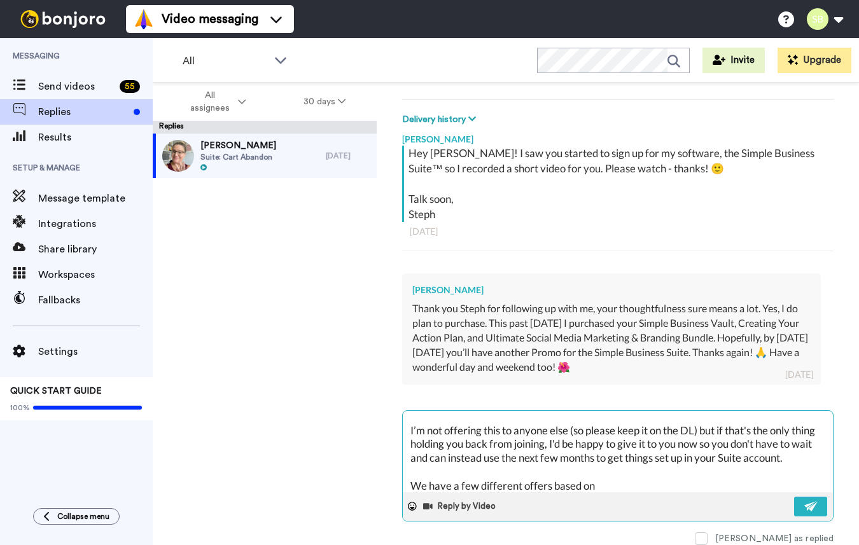
click at [537, 485] on textarea "You're very welcome and thank YOU for purchasing all of those items from me, I …" at bounding box center [618, 451] width 430 height 81
click at [481, 485] on textarea "You're very welcome and thank YOU for purchasing all of those items from me, I …" at bounding box center [618, 451] width 430 height 81
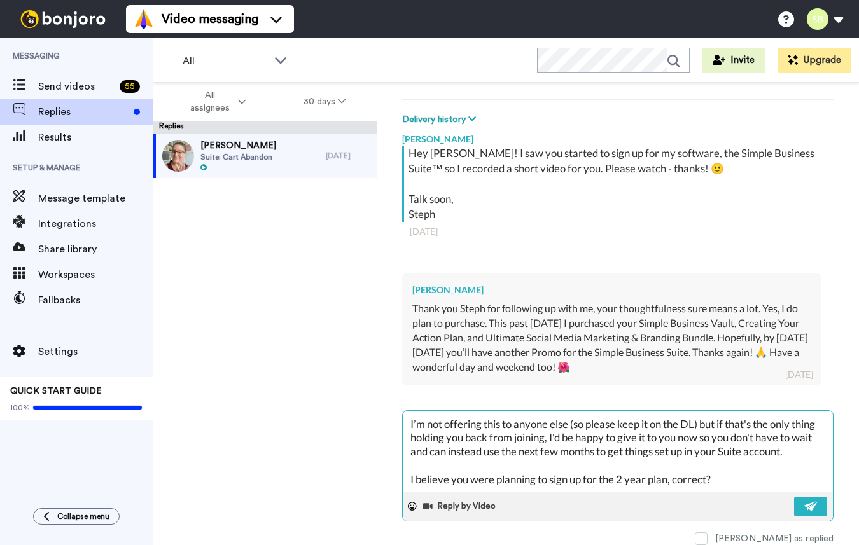
drag, startPoint x: 427, startPoint y: 488, endPoint x: 402, endPoint y: 480, distance: 26.0
click at [403, 480] on textarea "You're very welcome and thank YOU for purchasing all of those items from me, I …" at bounding box center [618, 451] width 430 height 81
click at [412, 480] on textarea "You're very welcome and thank YOU for purchasing all of those items from me, I …" at bounding box center [618, 451] width 430 height 81
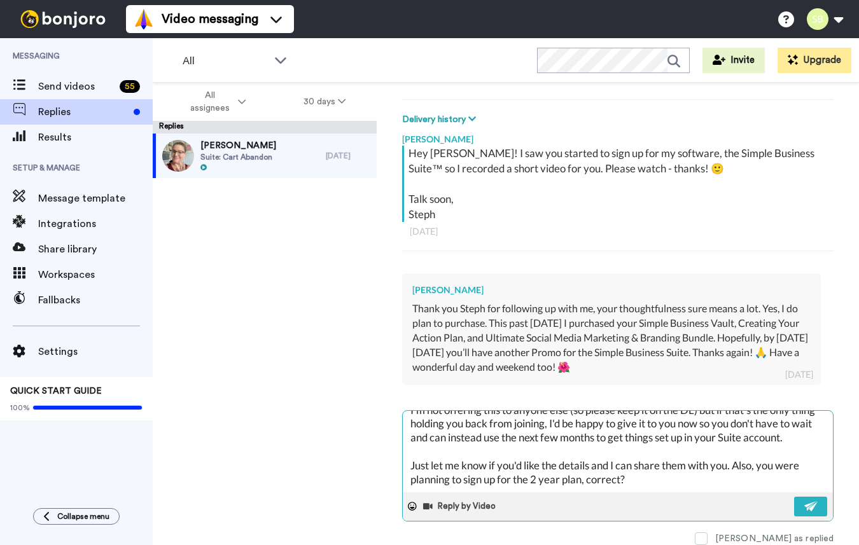
click at [658, 480] on textarea "You're very welcome and thank YOU for purchasing all of those items from me, I …" at bounding box center [618, 451] width 430 height 81
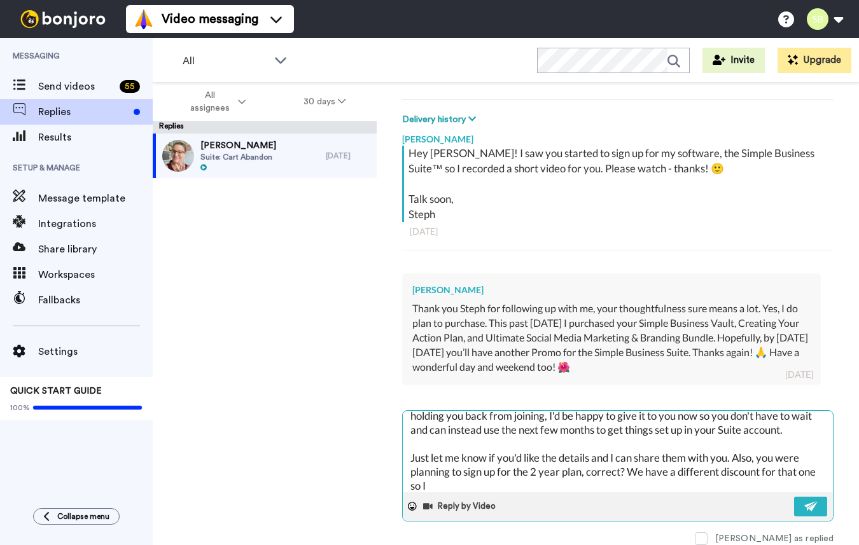
click at [630, 473] on textarea "You're very welcome and thank YOU for purchasing all of those items from me, I …" at bounding box center [618, 451] width 430 height 81
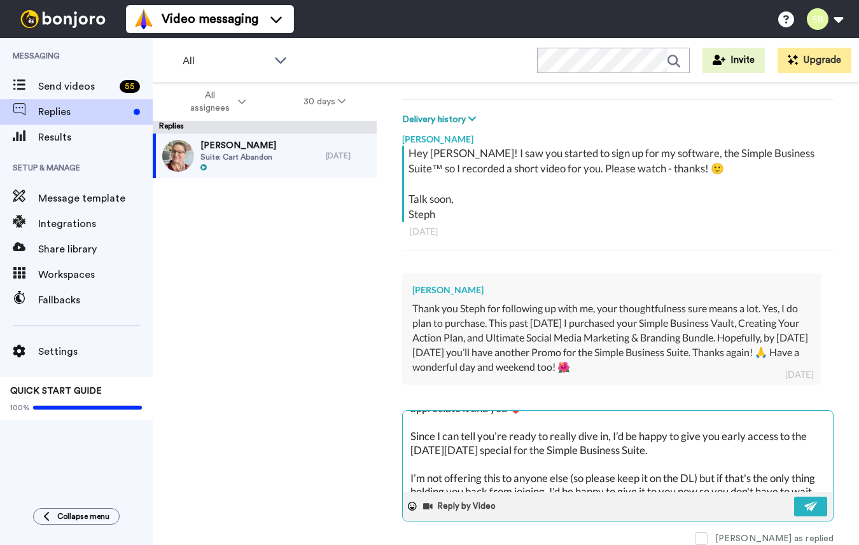
scroll to position [0, 0]
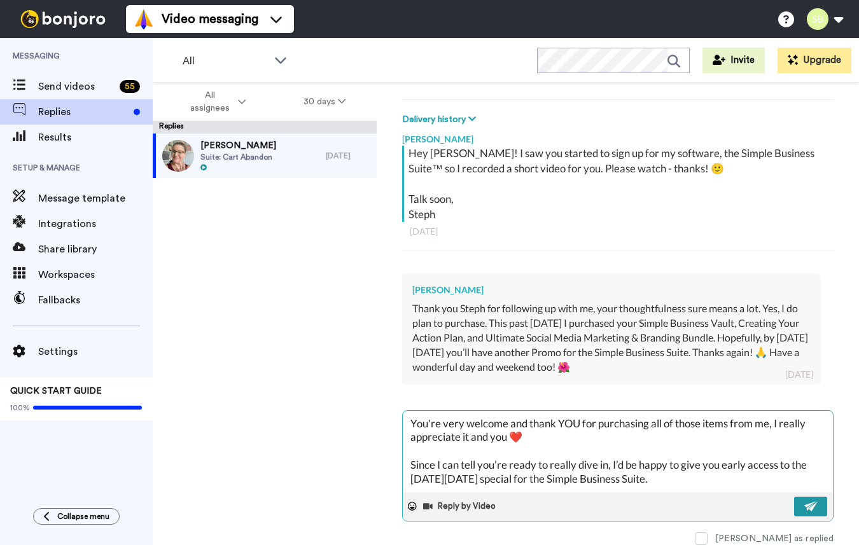
click at [800, 502] on button at bounding box center [810, 507] width 33 height 20
